Goal: Task Accomplishment & Management: Complete application form

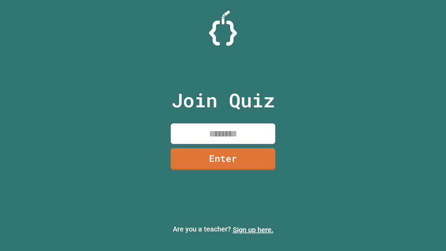
click at [253, 230] on link "Sign up here." at bounding box center [253, 229] width 41 height 8
